Goal: Information Seeking & Learning: Learn about a topic

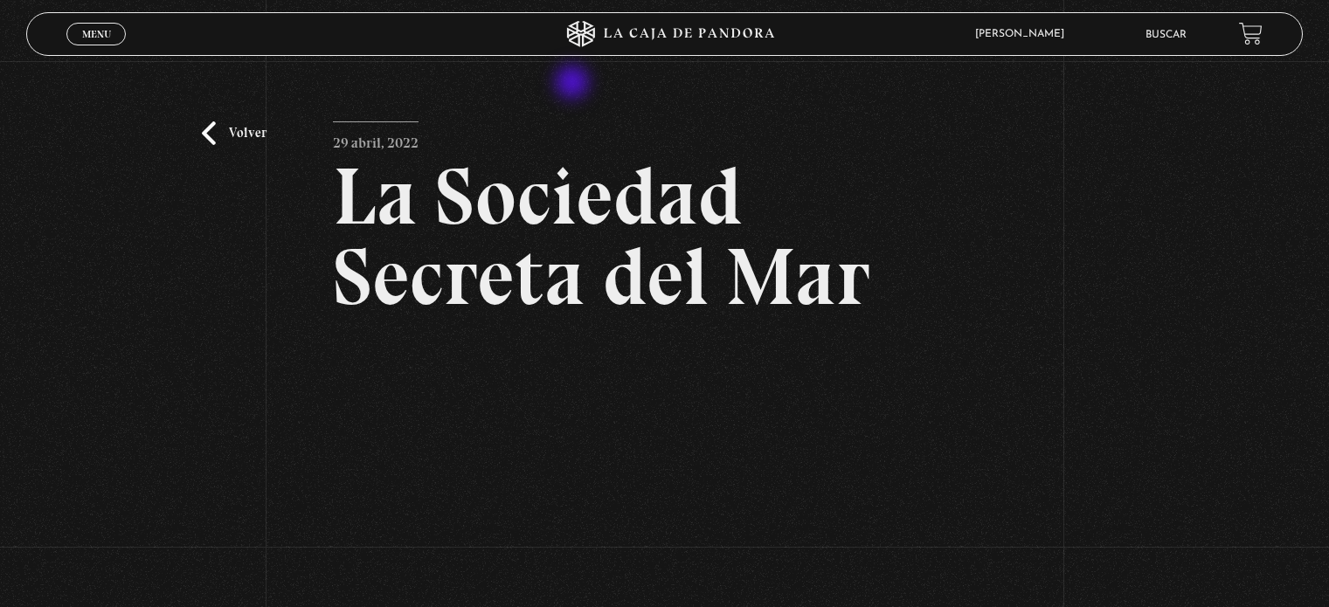
scroll to position [175, 0]
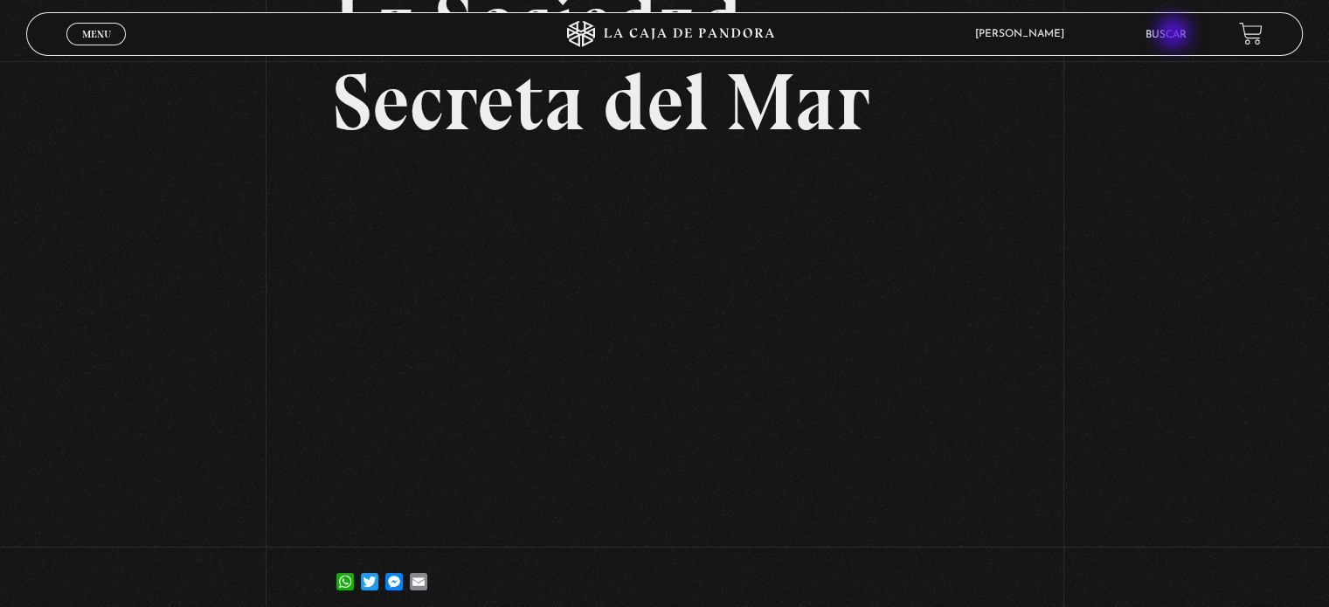
click at [1175, 34] on link "Buscar" at bounding box center [1166, 35] width 41 height 10
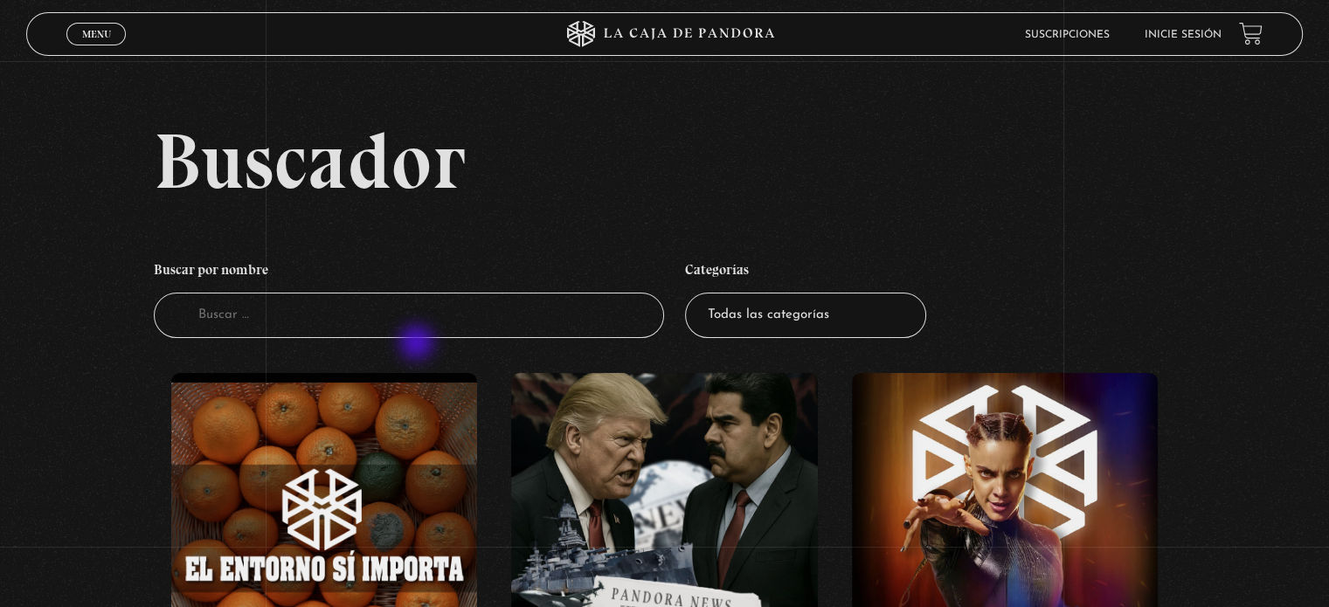
click at [393, 299] on input "Buscador" at bounding box center [409, 316] width 510 height 46
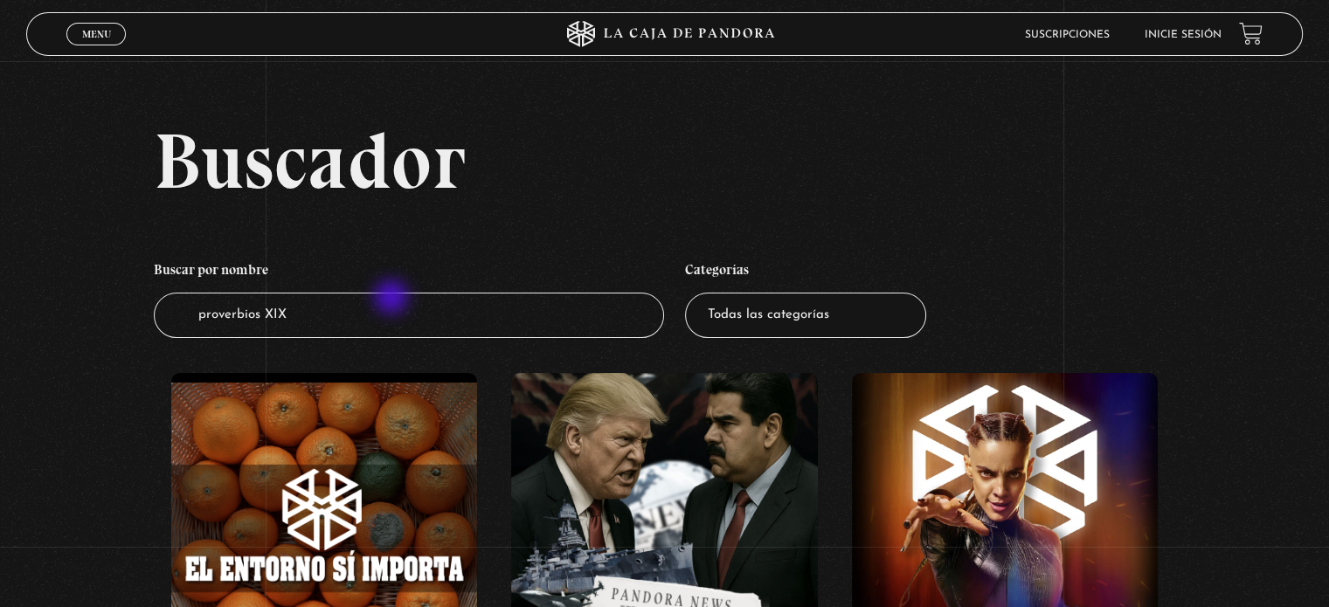
type input "proverbios XIX"
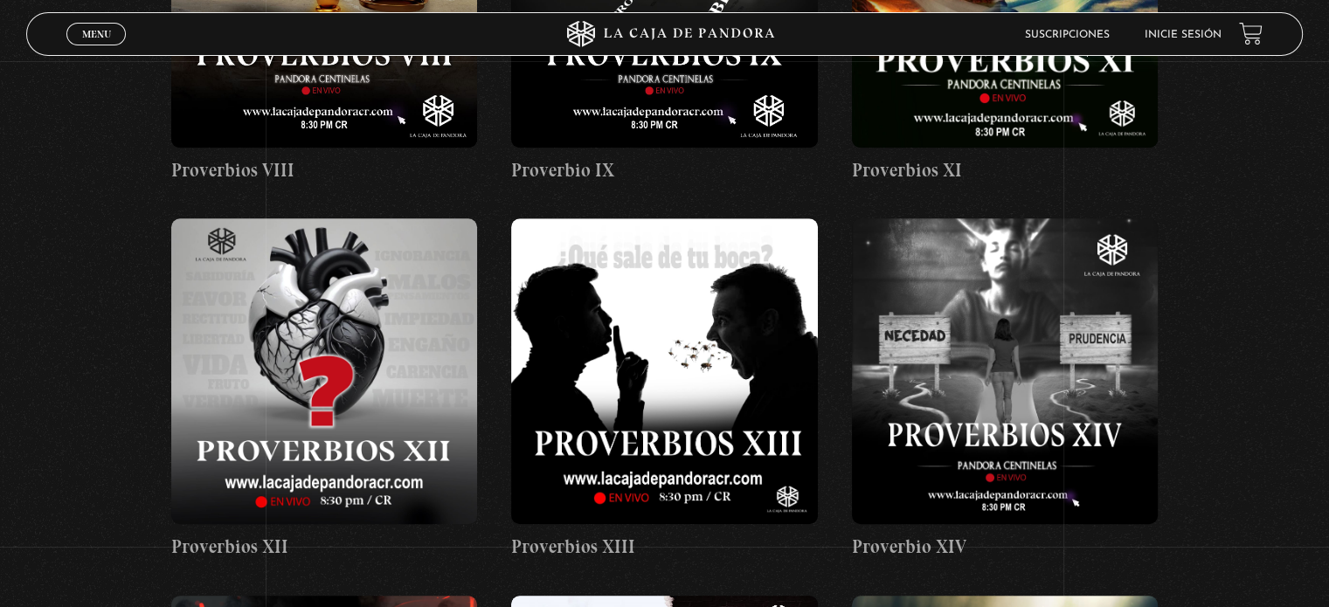
scroll to position [1296, 0]
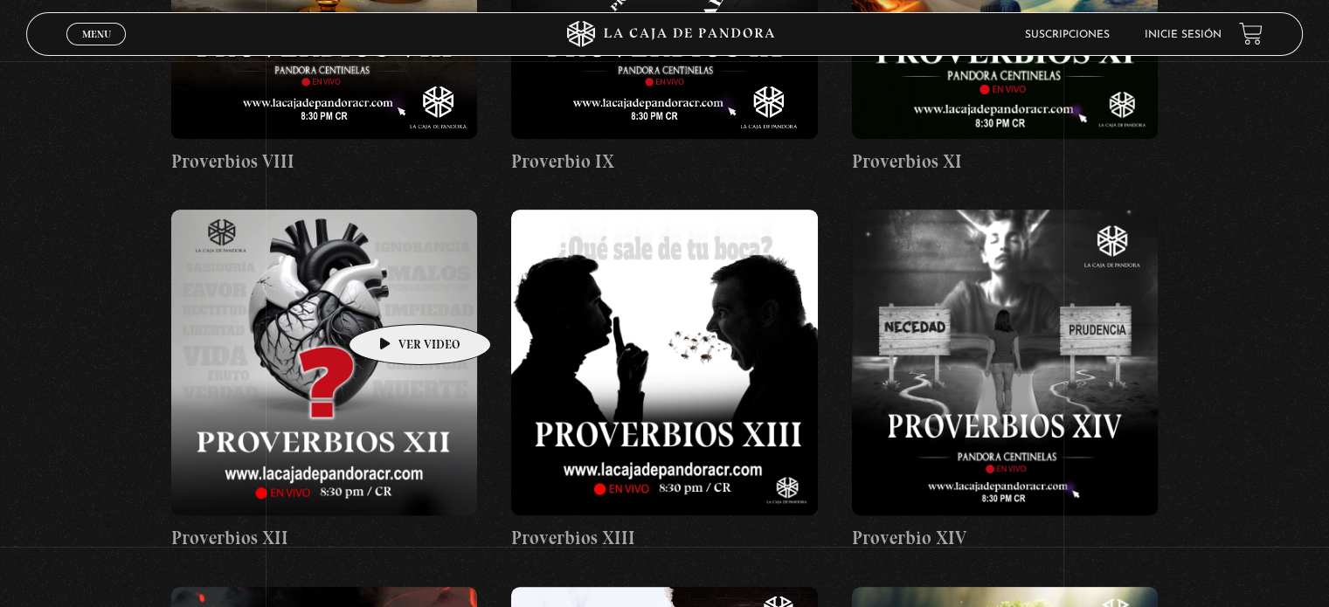
click at [926, 489] on figure at bounding box center [1005, 363] width 306 height 306
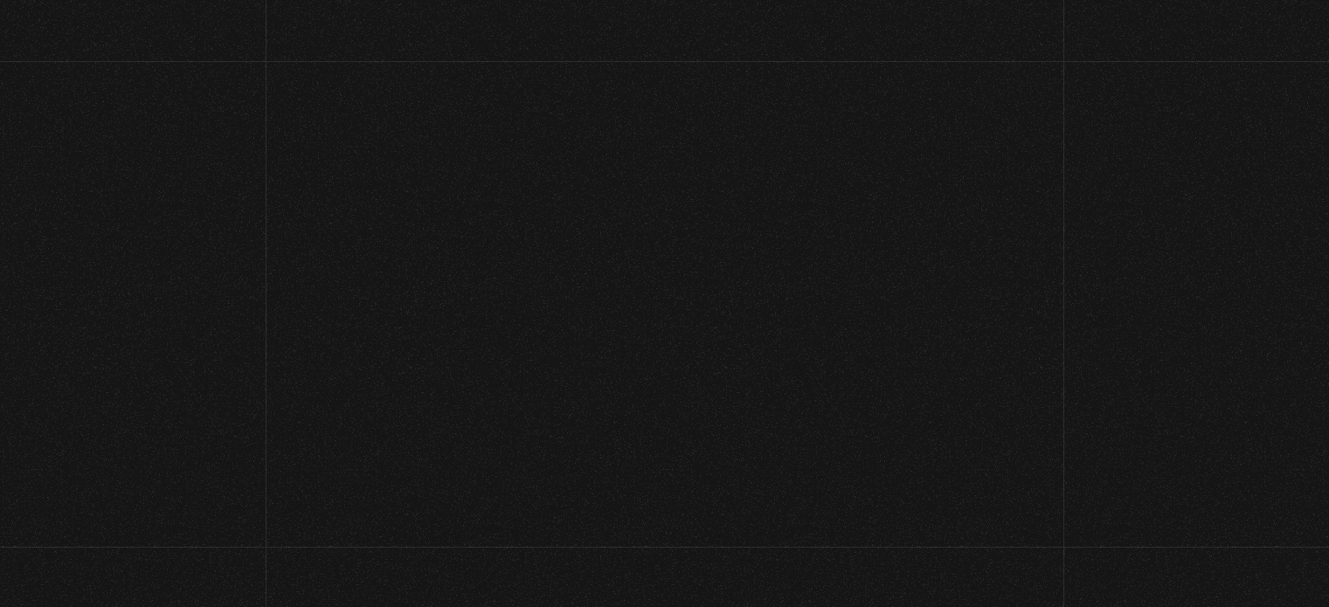
scroll to position [147, 0]
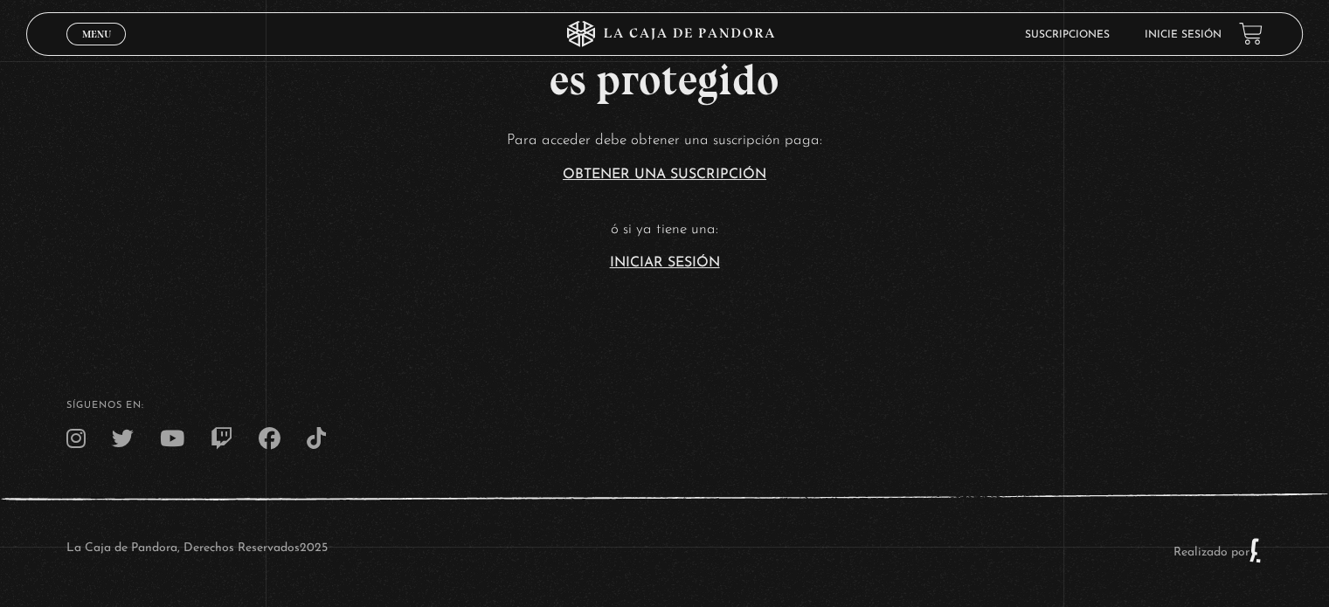
click at [674, 269] on link "Iniciar Sesión" at bounding box center [665, 263] width 110 height 14
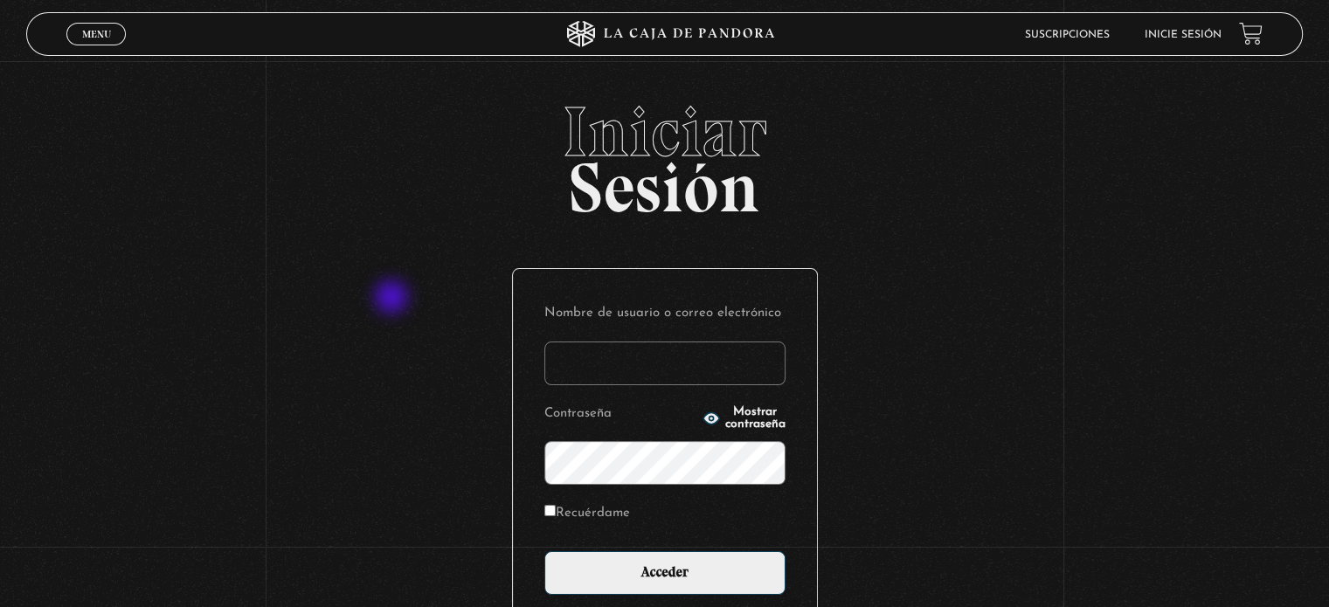
type input "Zuly"
click at [544, 551] on input "Acceder" at bounding box center [664, 573] width 241 height 44
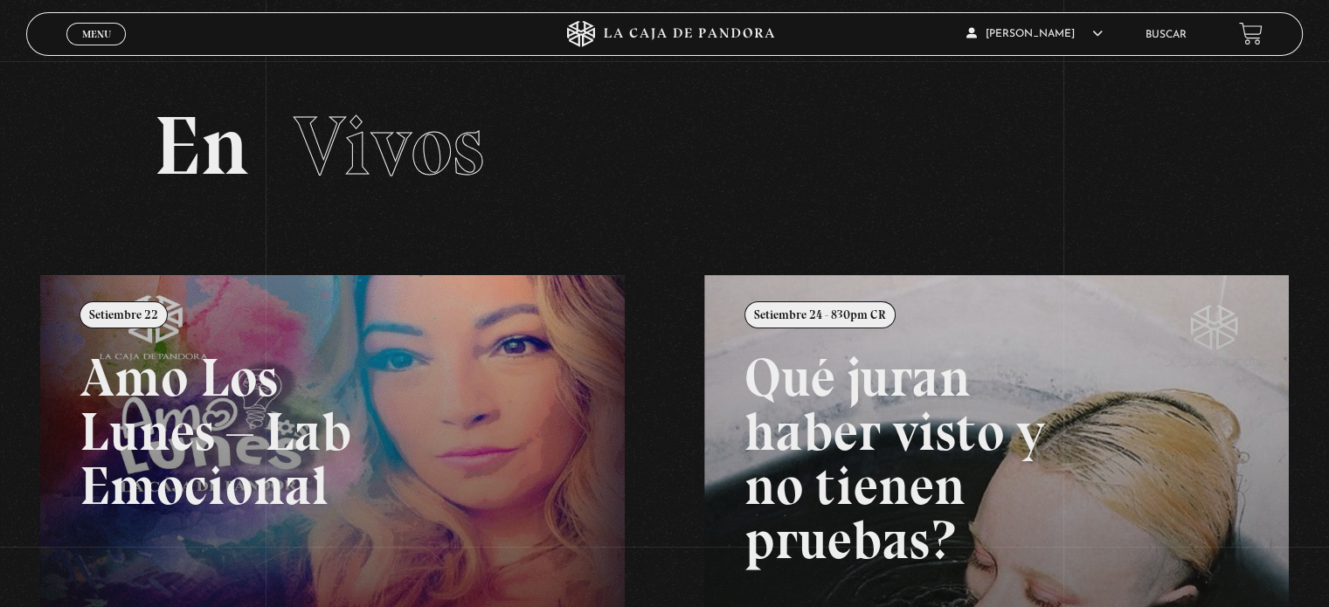
click at [1165, 35] on link "Buscar" at bounding box center [1166, 35] width 41 height 10
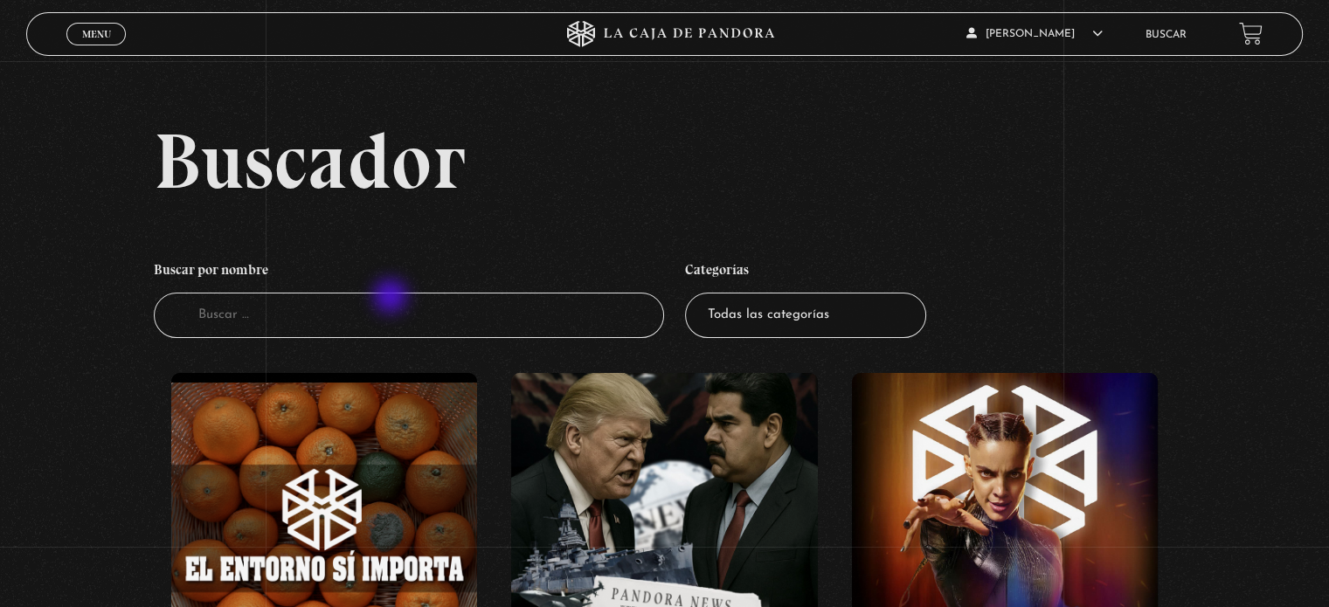
click at [488, 308] on input "Buscador" at bounding box center [409, 316] width 510 height 46
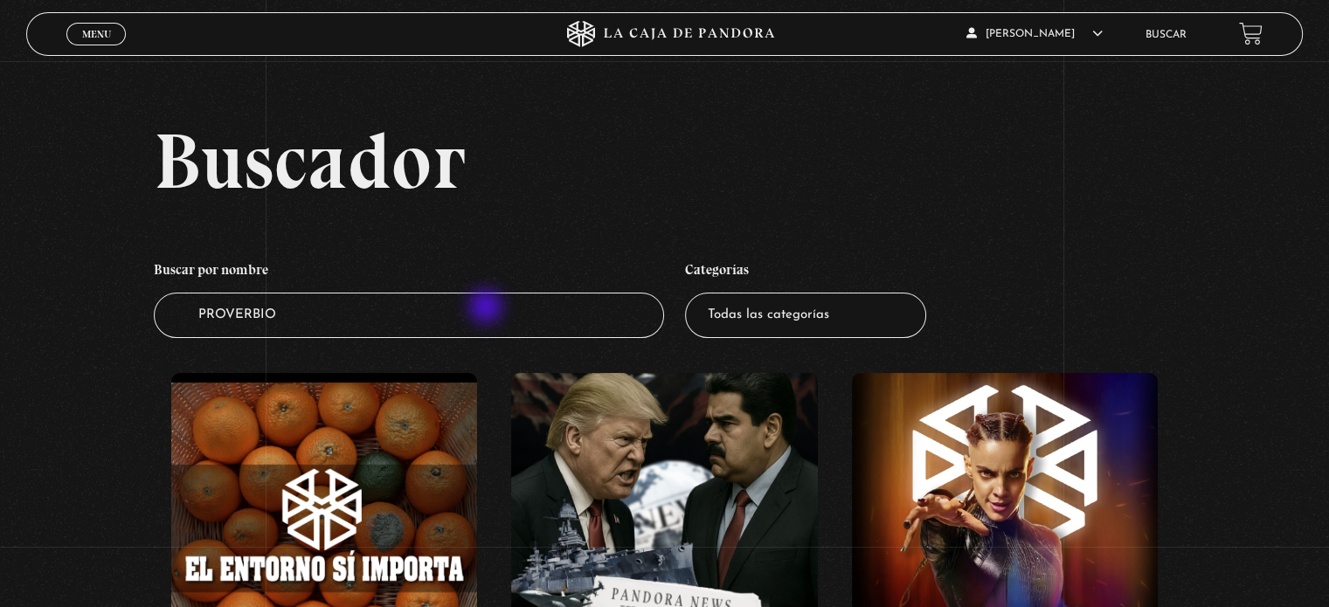
type input "PROVERBIOS"
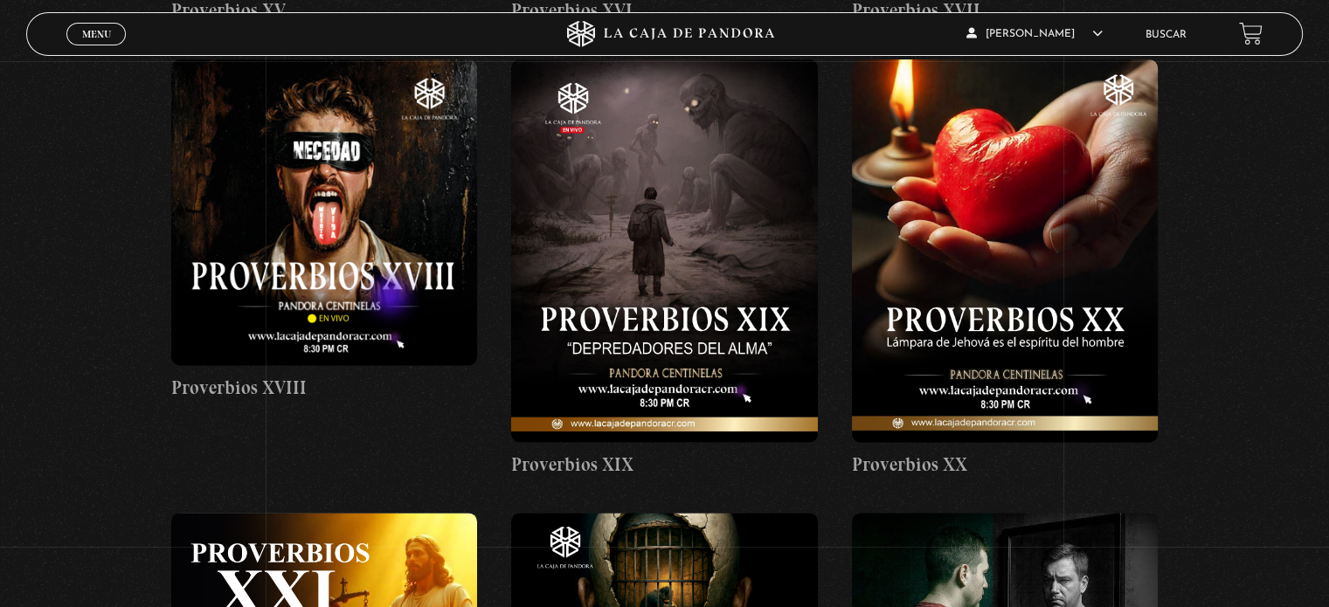
scroll to position [2202, 0]
click at [682, 177] on figure at bounding box center [664, 250] width 306 height 383
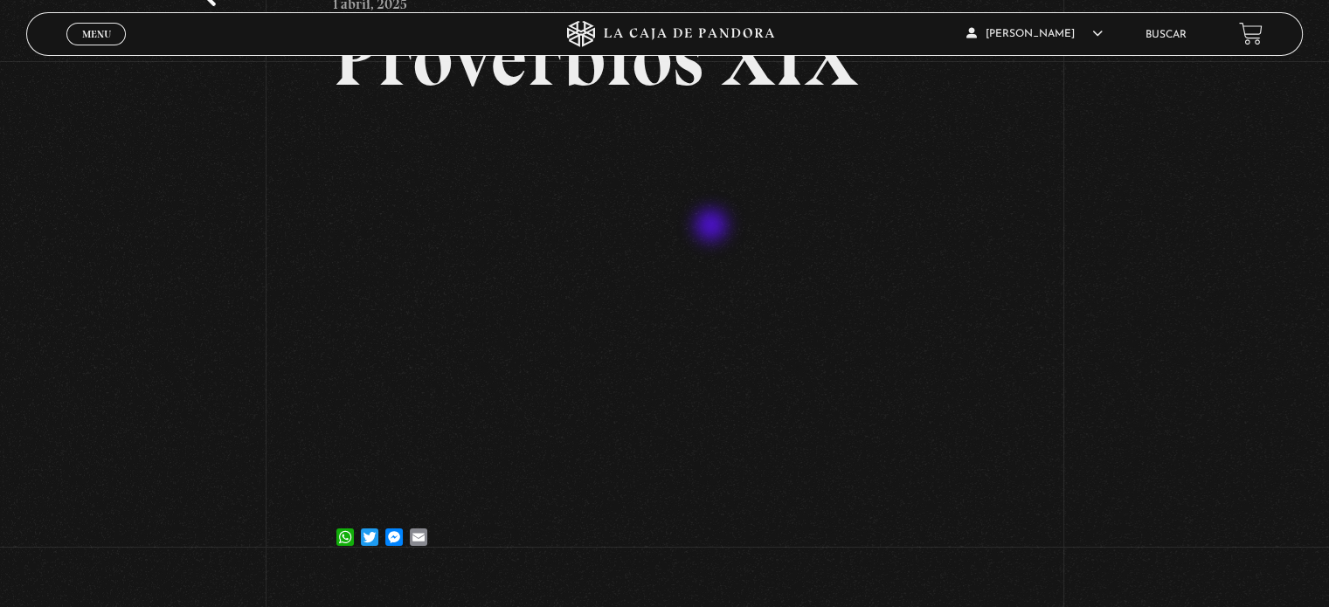
scroll to position [144, 0]
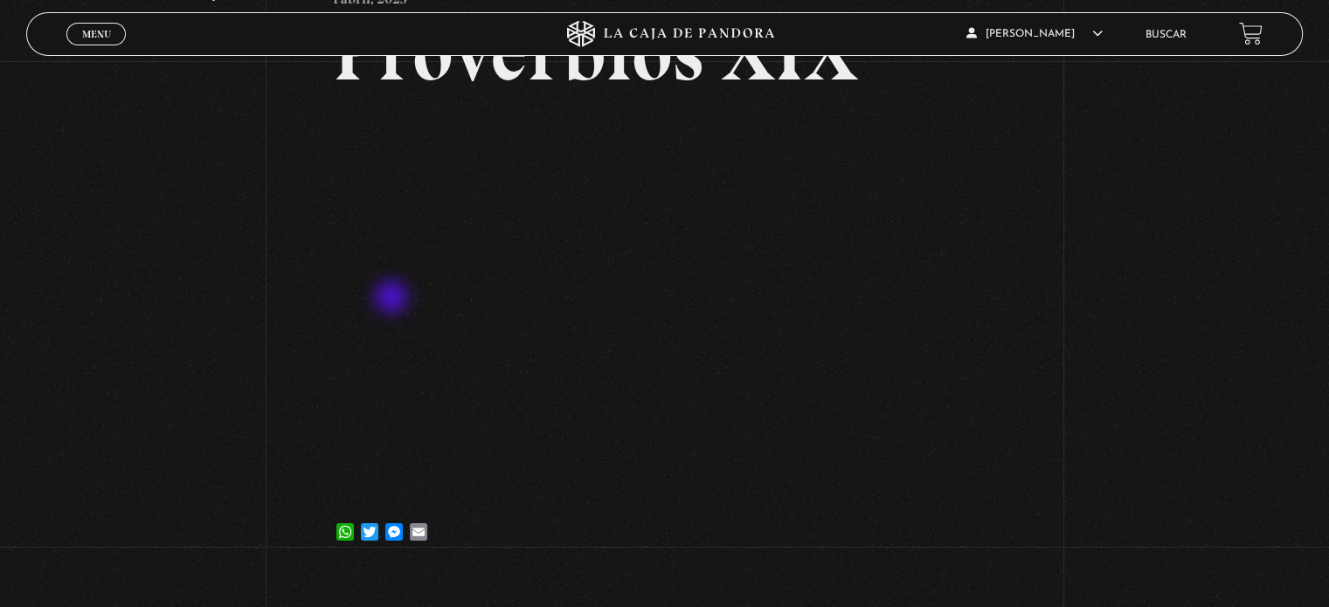
click at [156, 356] on div "Volver 1 abril, 2025 Proverbios XIX WhatsApp Twitter Messenger Email" at bounding box center [664, 244] width 1329 height 655
click at [1187, 33] on link "Buscar" at bounding box center [1166, 35] width 41 height 10
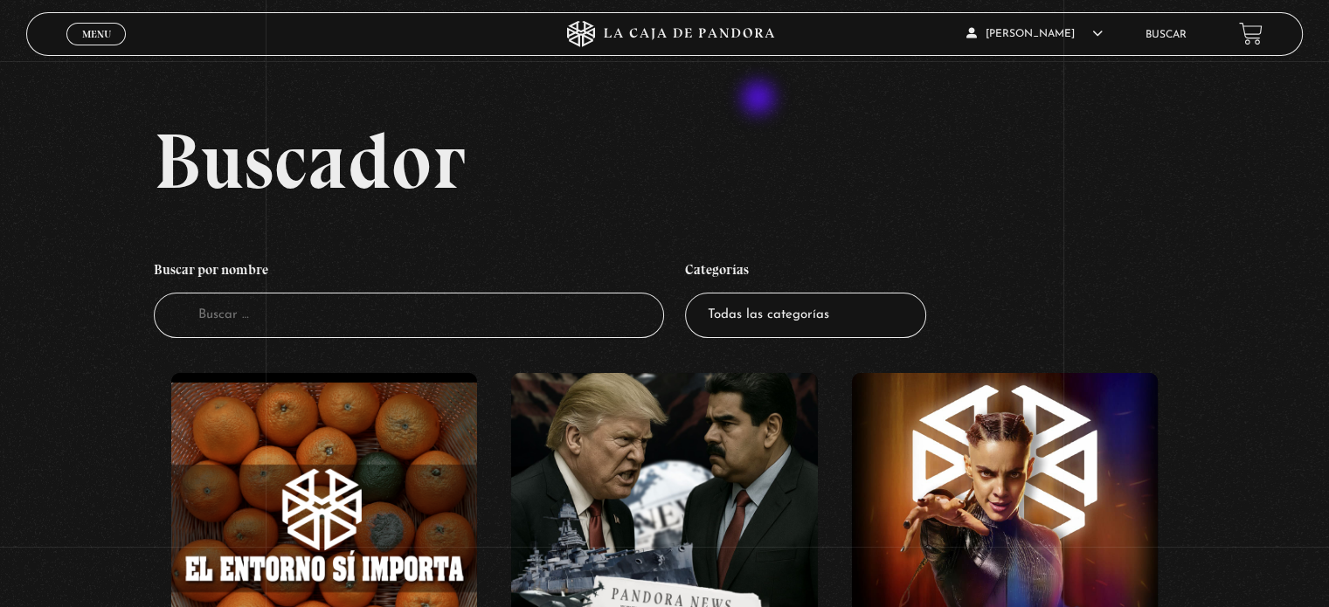
click at [419, 308] on input "Buscador" at bounding box center [409, 316] width 510 height 46
type input "seres"
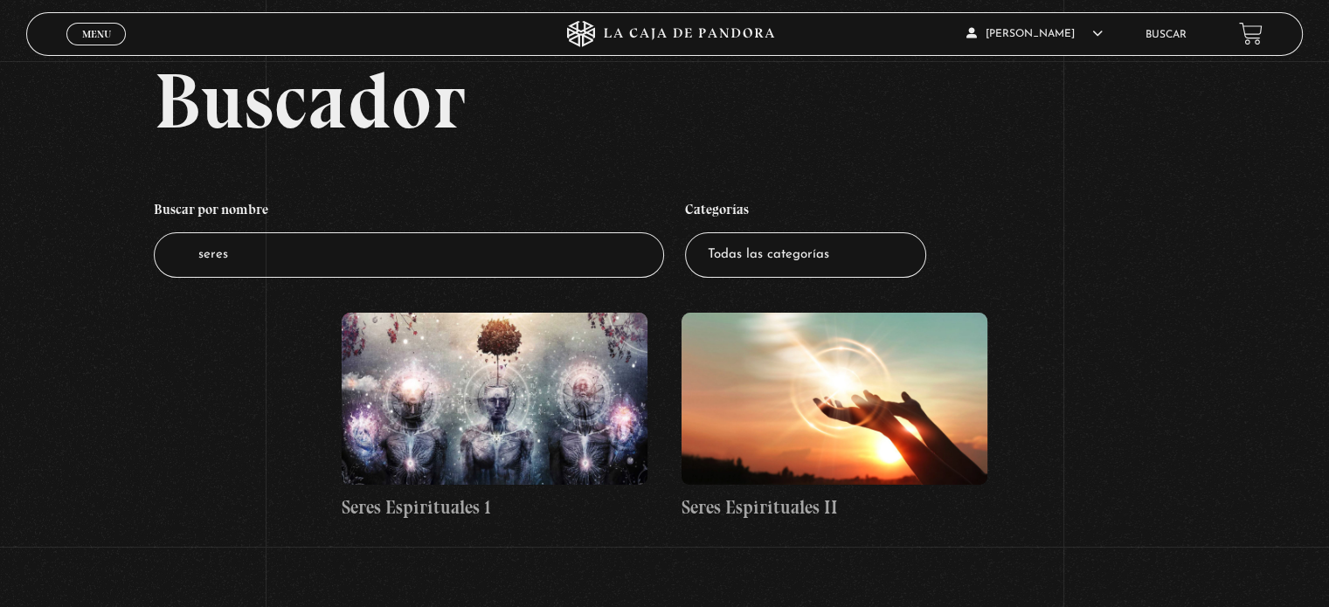
scroll to position [63, 0]
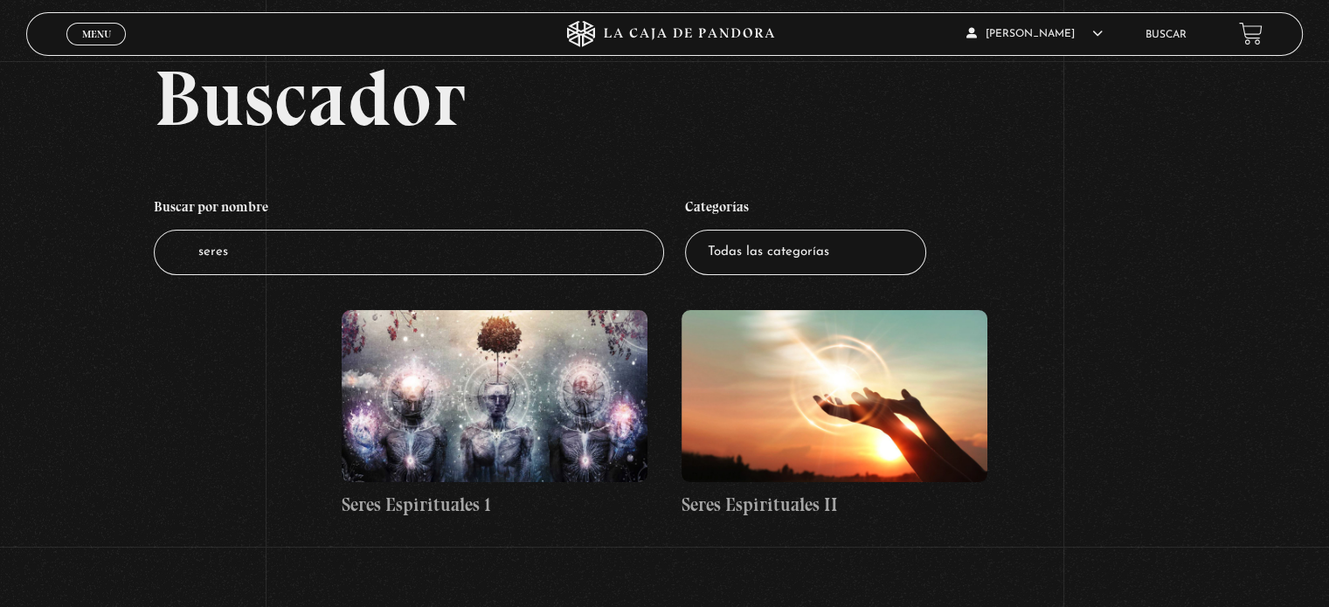
click at [402, 250] on input "seres" at bounding box center [409, 253] width 510 height 46
type input "s"
type input "proverbios"
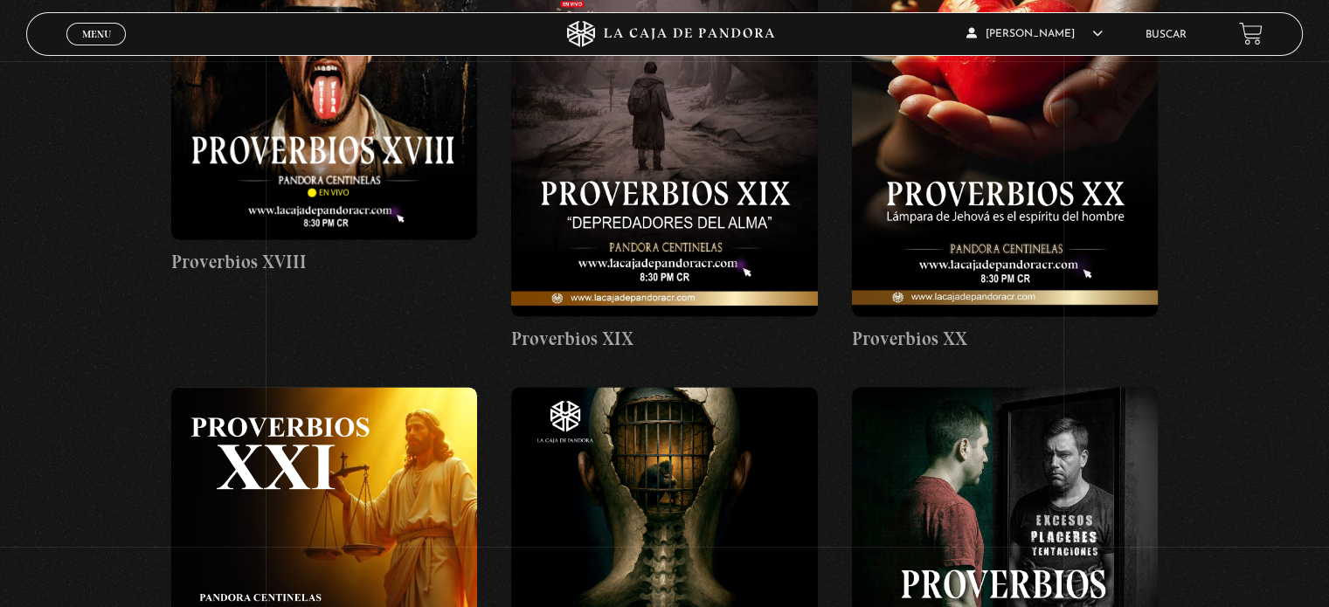
scroll to position [2326, 0]
click at [720, 135] on figure at bounding box center [664, 125] width 306 height 383
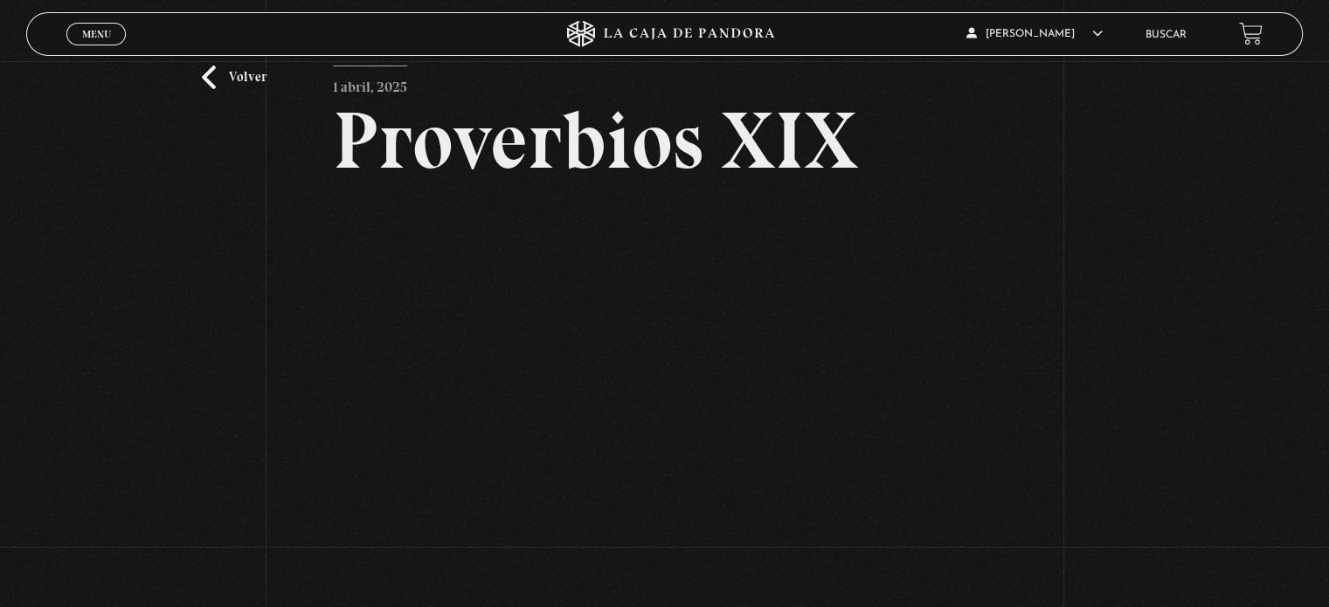
scroll to position [91, 0]
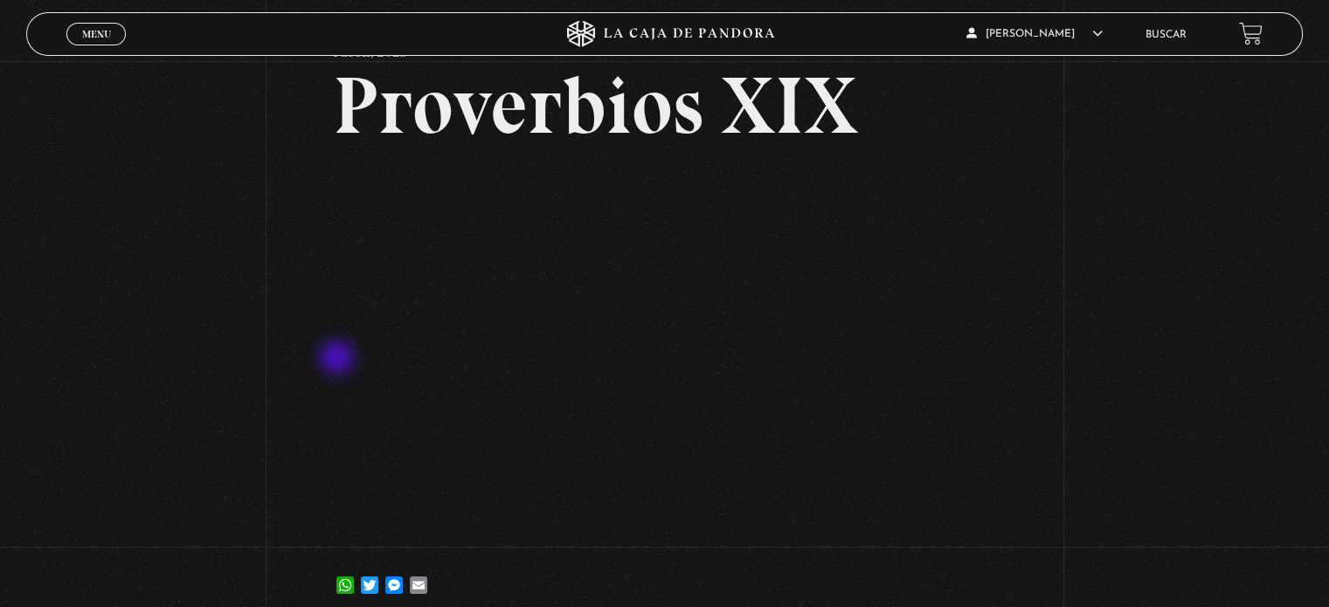
click at [171, 367] on div "Volver 1 abril, 2025 Proverbios XIX WhatsApp Twitter Messenger Email" at bounding box center [664, 297] width 1329 height 655
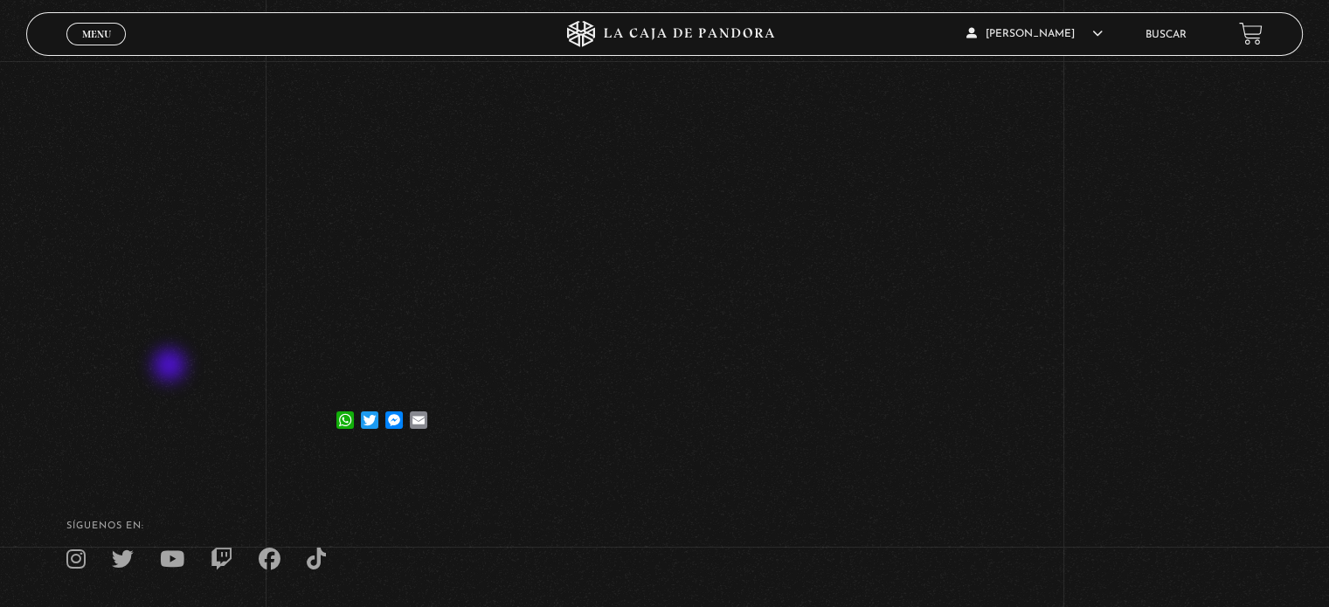
scroll to position [77, 0]
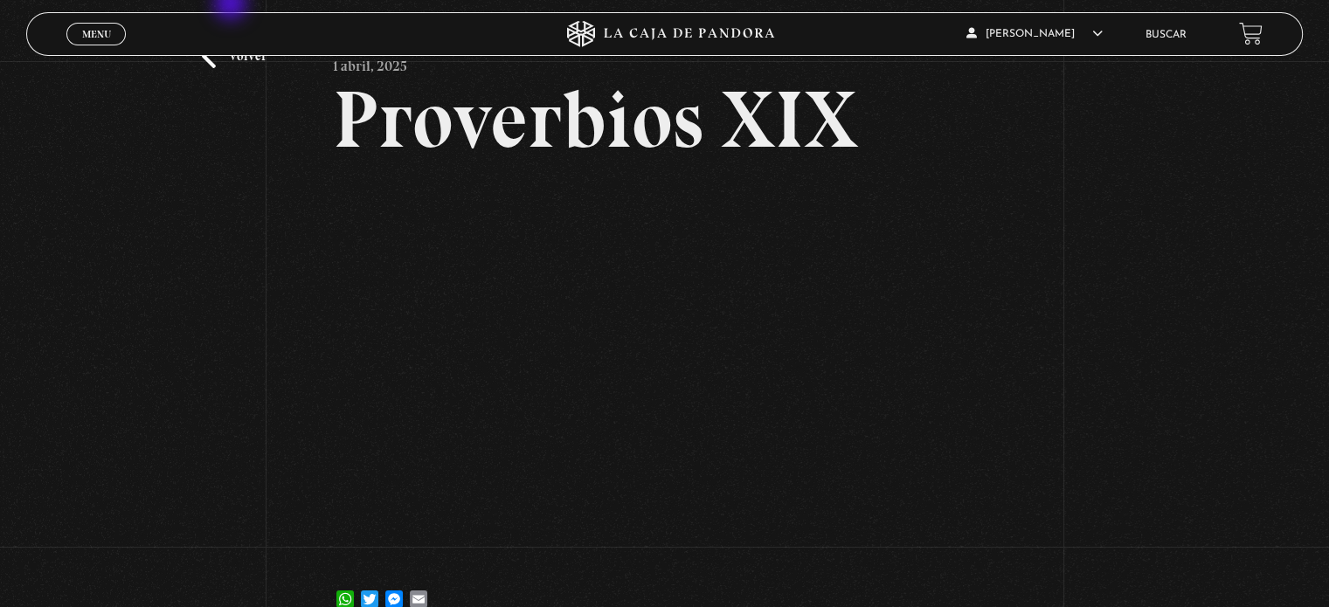
click at [91, 35] on span "Menu" at bounding box center [96, 34] width 29 height 10
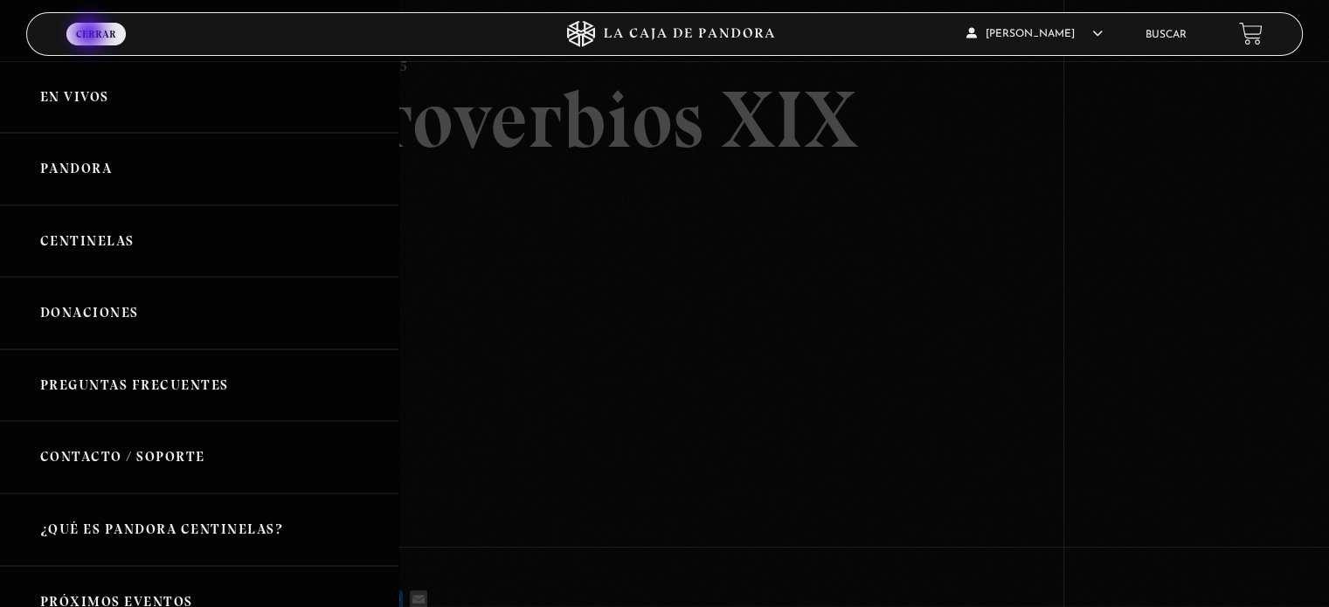
click at [100, 94] on link "En vivos" at bounding box center [199, 97] width 398 height 73
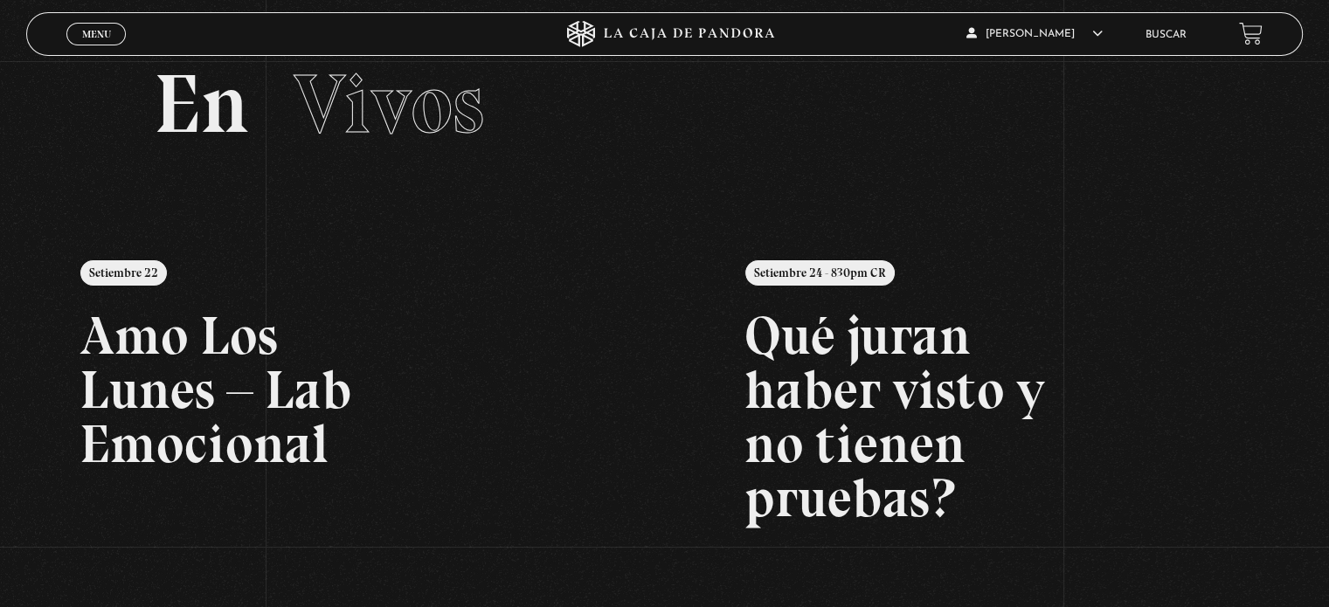
scroll to position [213, 0]
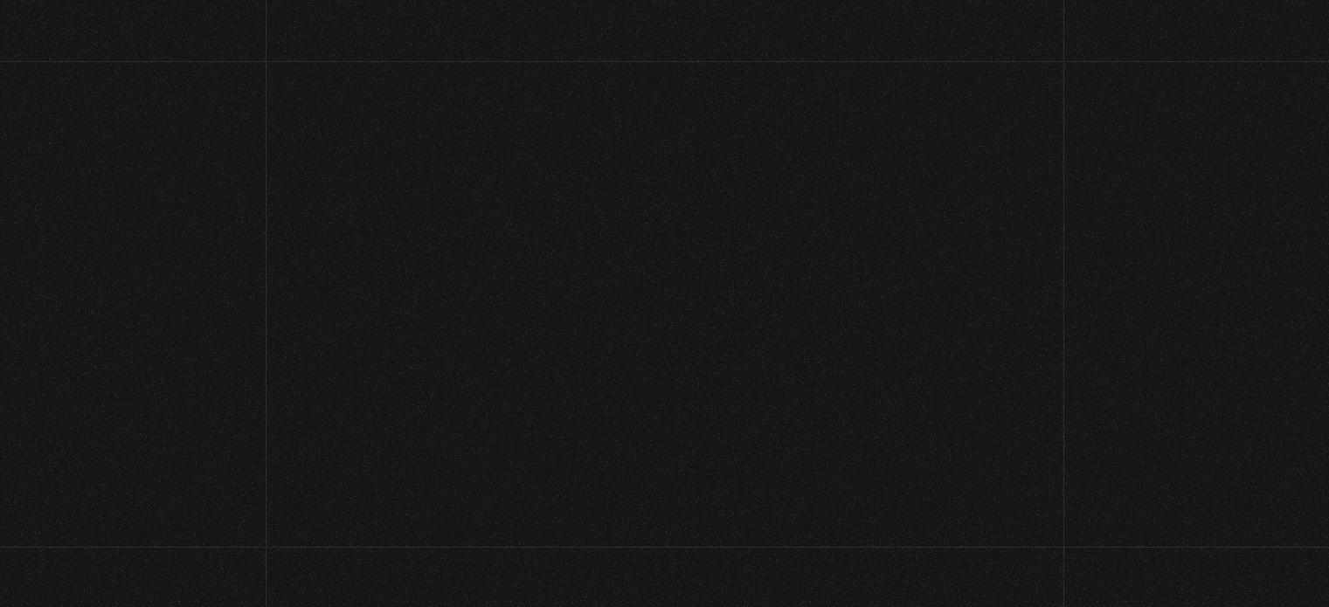
scroll to position [77, 0]
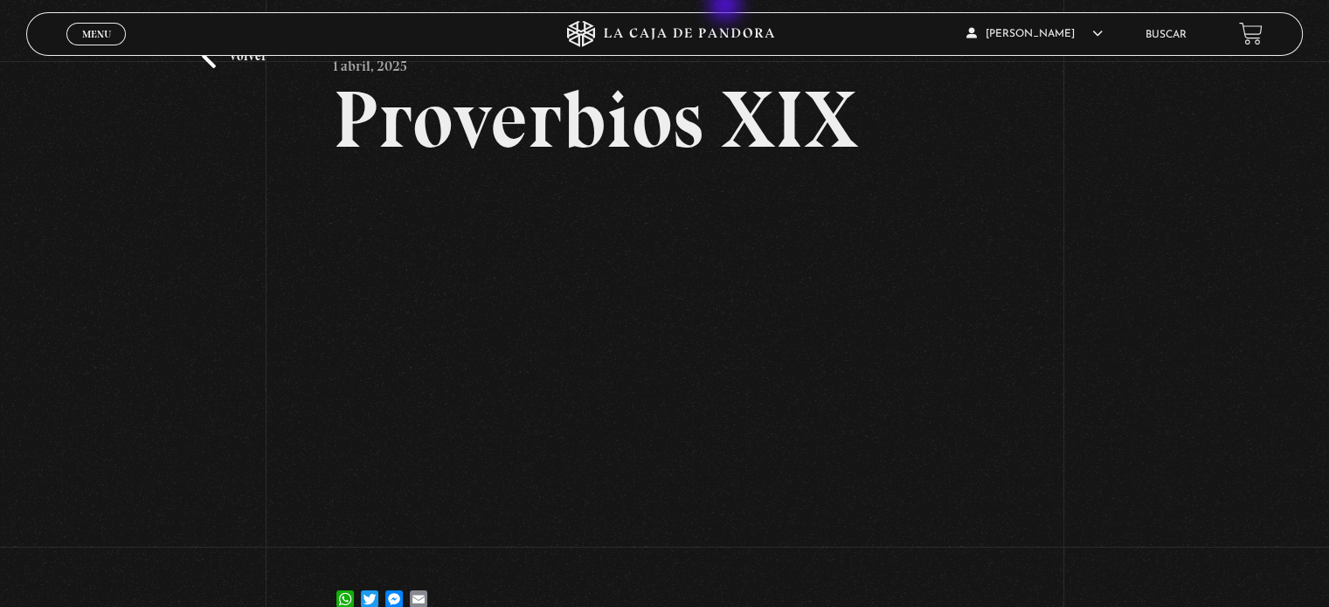
click at [182, 333] on div "Volver 1 abril, 2025 Proverbios XIX WhatsApp Twitter Messenger Email" at bounding box center [664, 311] width 1329 height 655
click at [176, 239] on div "Volver 1 abril, 2025 Proverbios XIX WhatsApp Twitter Messenger Email" at bounding box center [664, 311] width 1329 height 655
